Goal: Information Seeking & Learning: Learn about a topic

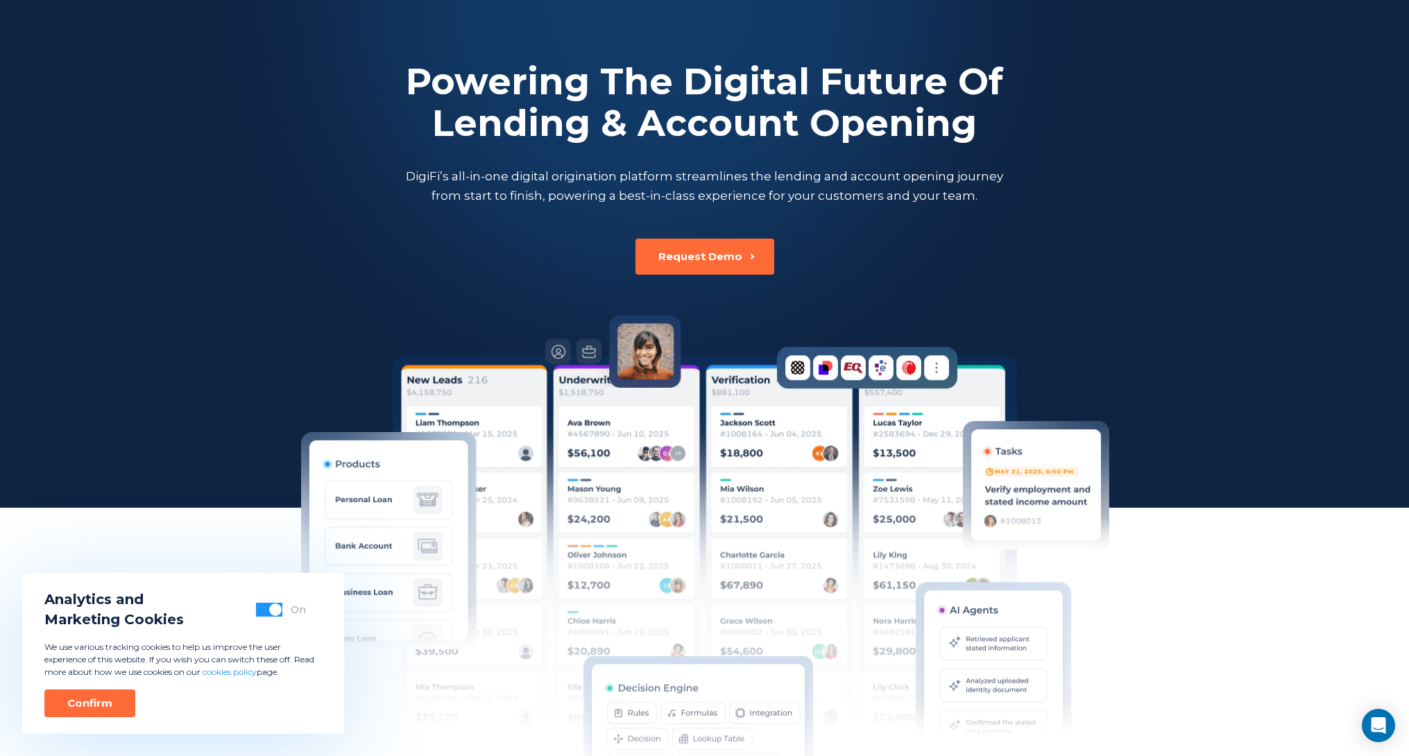
scroll to position [341, 0]
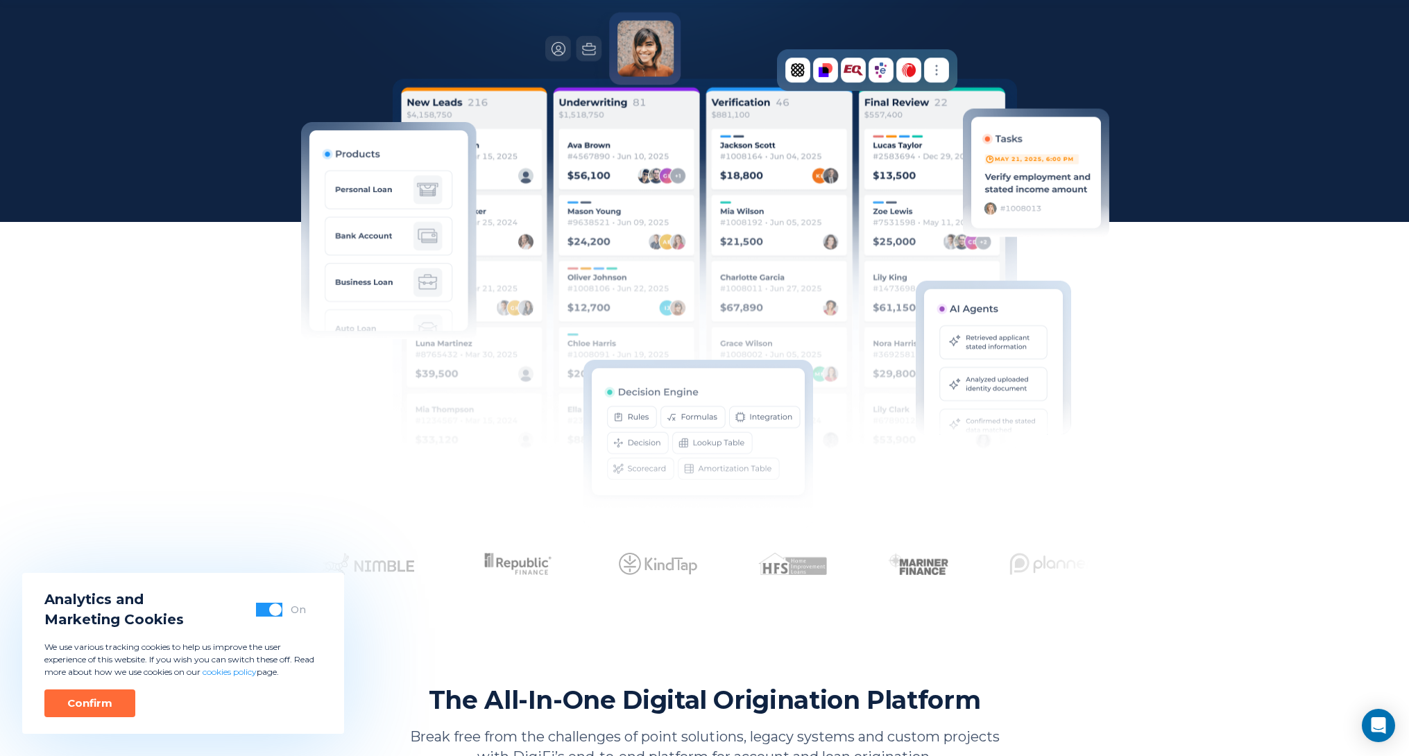
click at [260, 611] on button "button" at bounding box center [269, 610] width 26 height 14
click at [76, 713] on button "Confirm" at bounding box center [89, 703] width 91 height 28
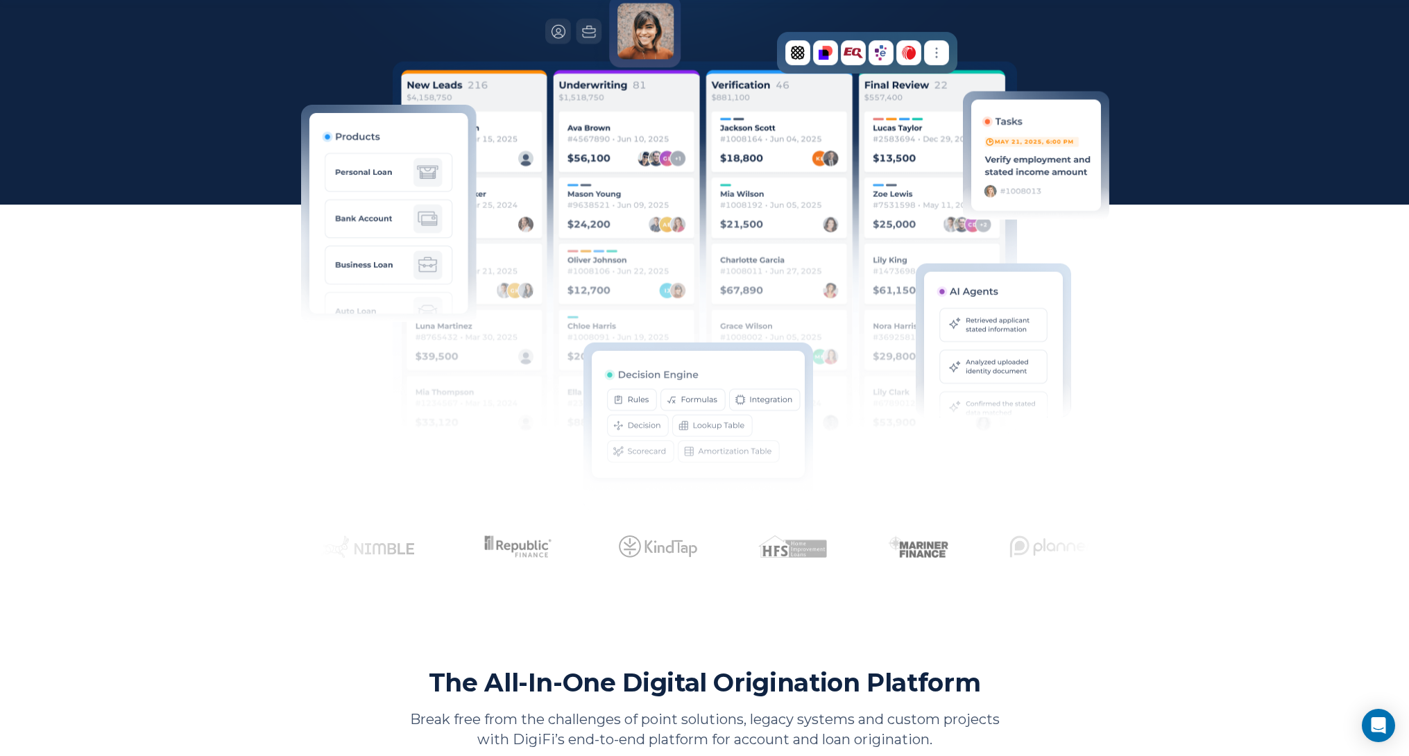
scroll to position [1001, 0]
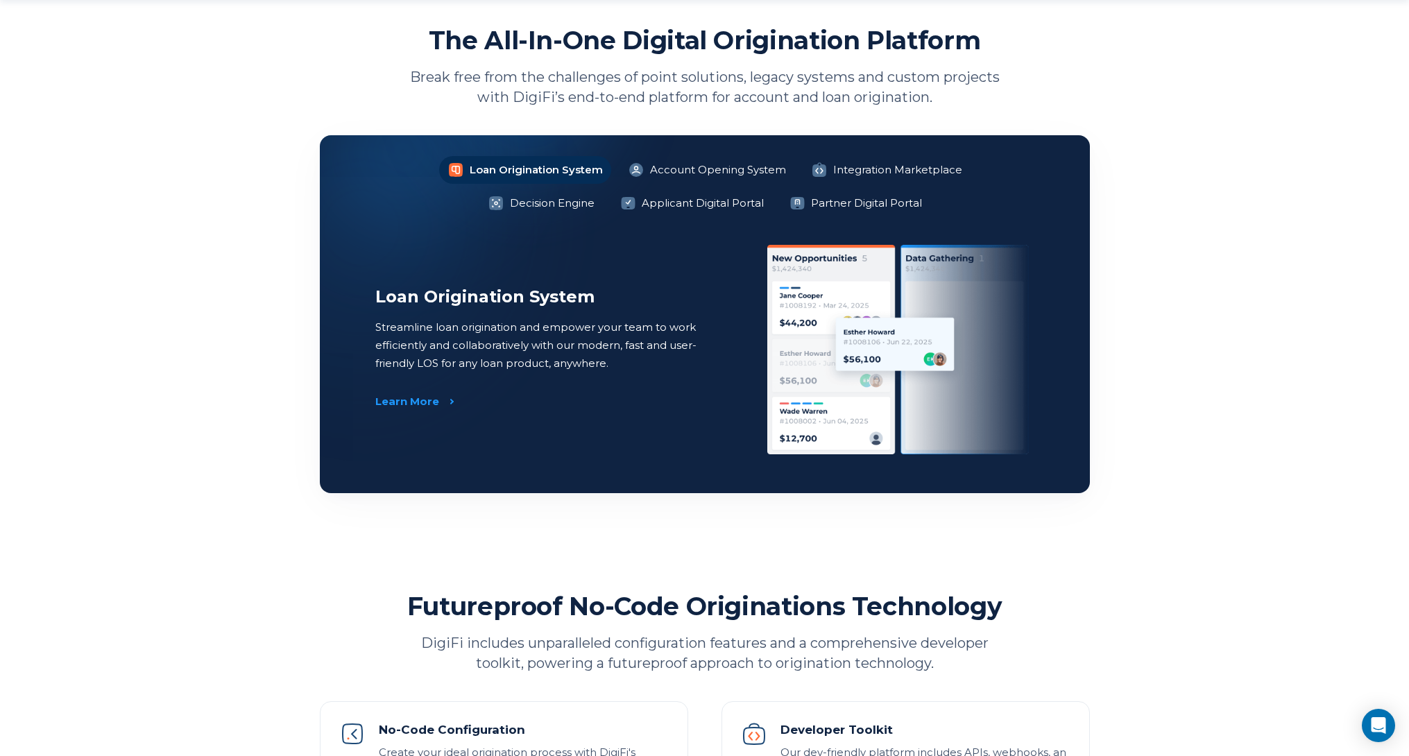
click at [814, 373] on img at bounding box center [901, 349] width 268 height 209
click at [608, 217] on div "Loan Origination System Account Opening System Integration Marketplace Decision…" at bounding box center [705, 314] width 770 height 358
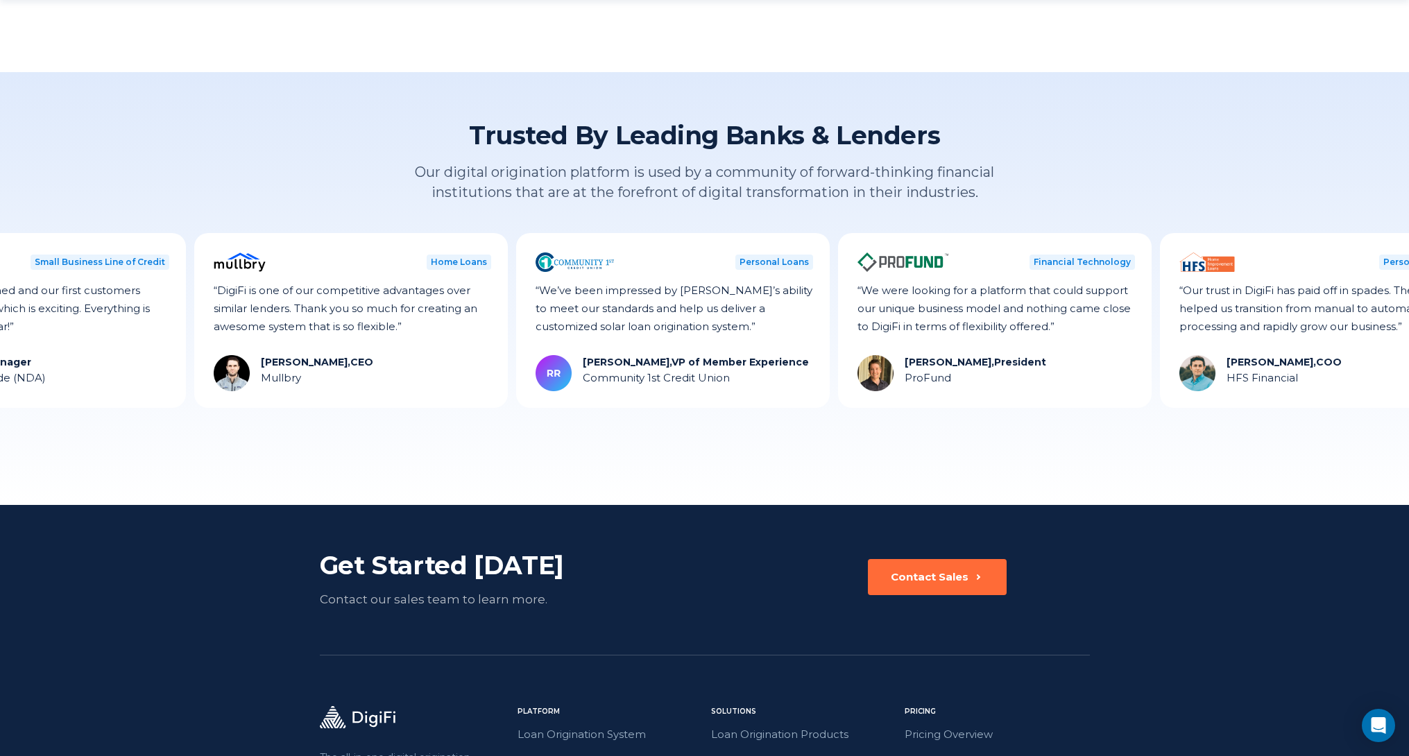
scroll to position [3743, 0]
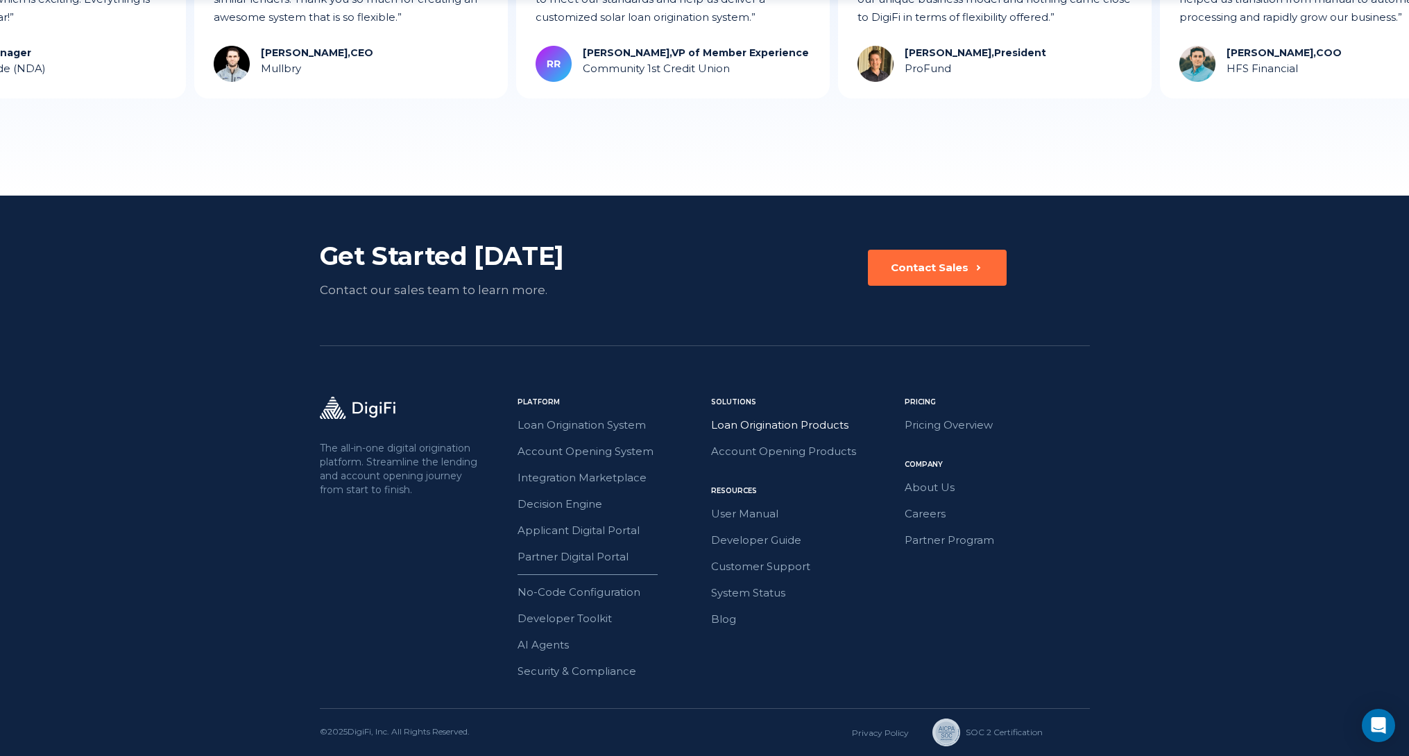
click at [875, 425] on link "Loan Origination Products" at bounding box center [803, 425] width 185 height 18
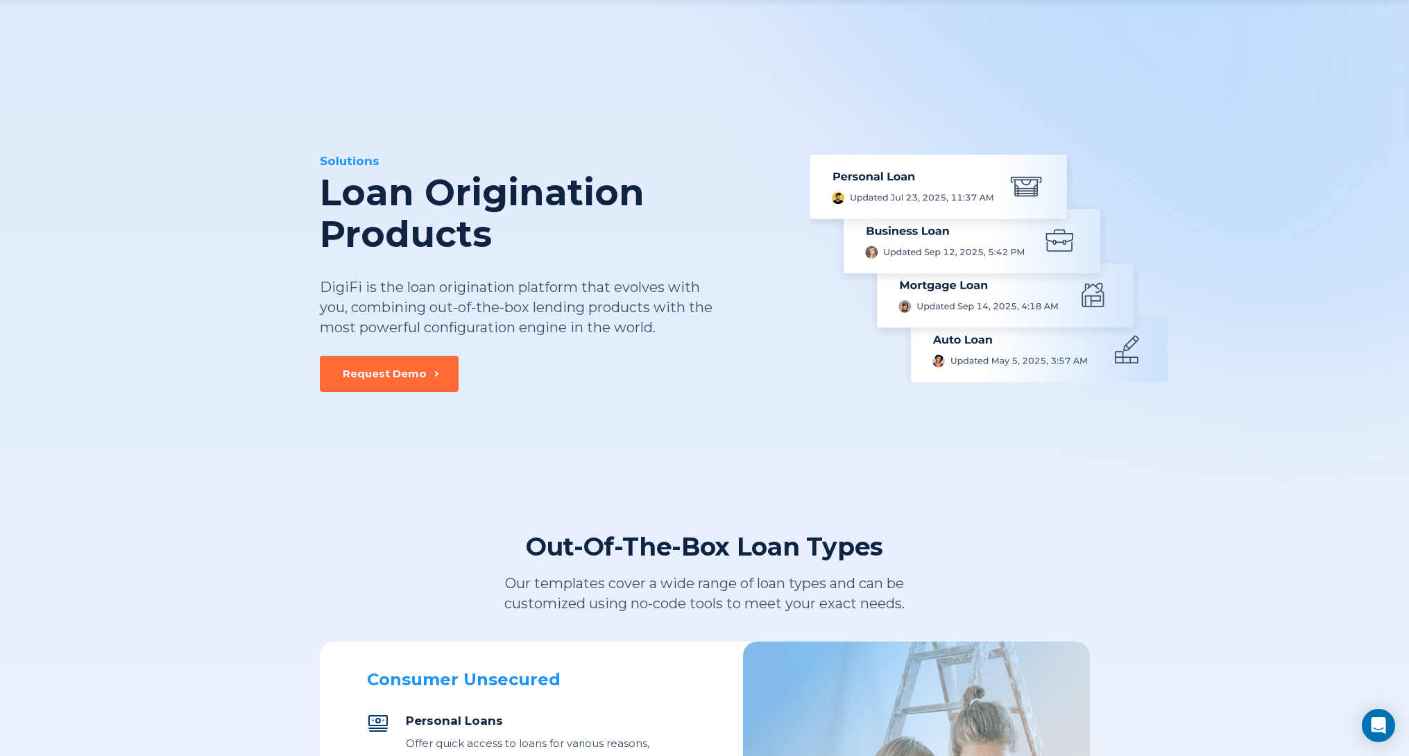
scroll to position [70, 0]
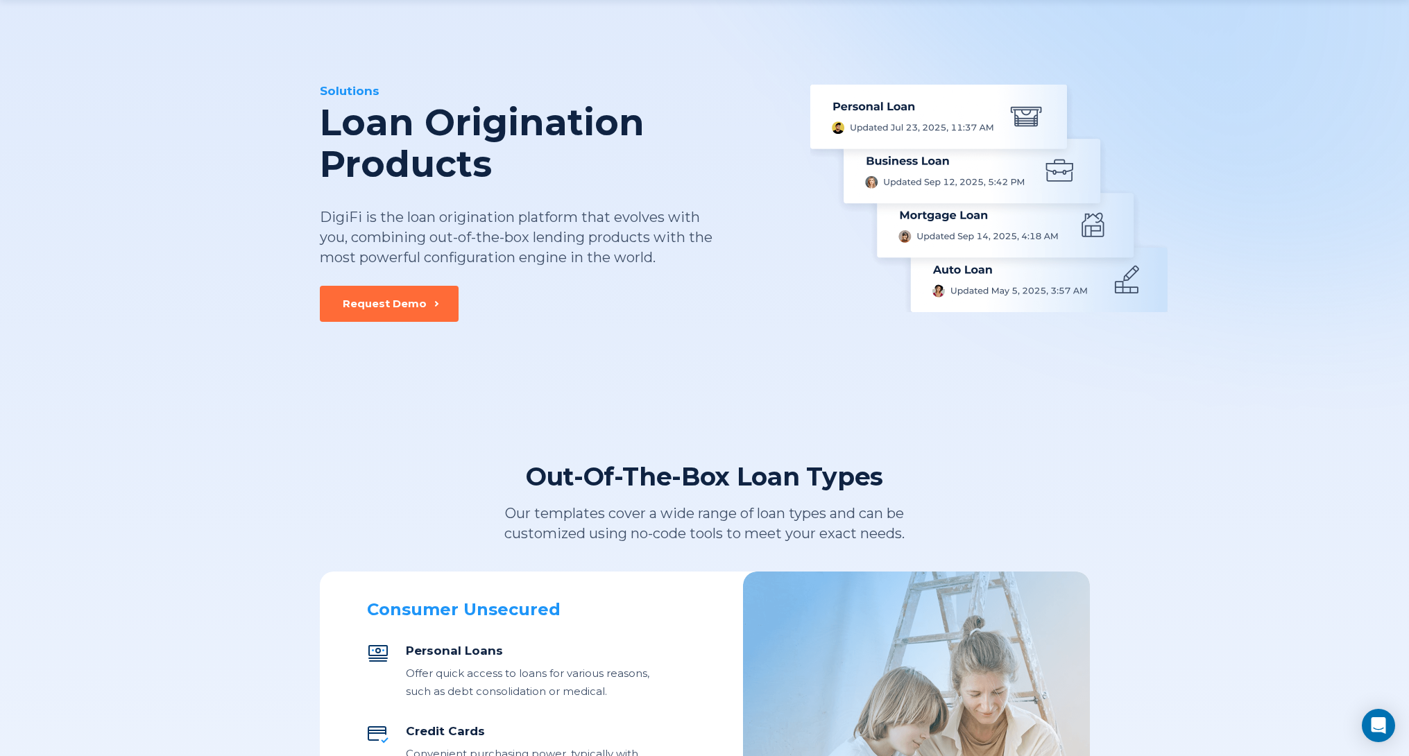
click at [781, 251] on div "Solutions Loan Origination Products DigiFi is the loan origination platform tha…" at bounding box center [553, 184] width 466 height 203
